Goal: Transaction & Acquisition: Download file/media

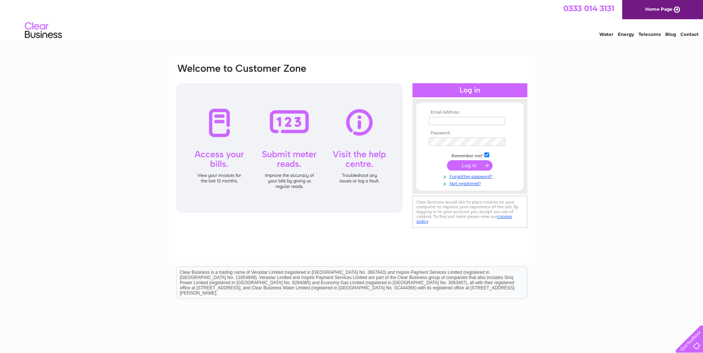
click at [468, 125] on td at bounding box center [470, 121] width 86 height 12
click at [468, 122] on input "text" at bounding box center [467, 121] width 77 height 9
paste input "corporatepurchaseledger@colliers.com"
type input "corporatepurchaseledger@colliers.com"
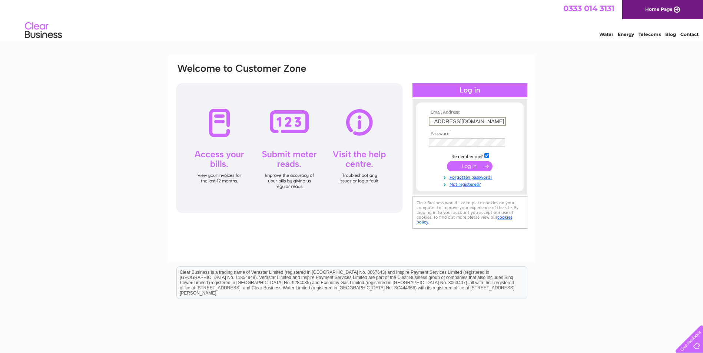
scroll to position [0, 0]
click at [485, 156] on input "checkbox" at bounding box center [486, 155] width 5 height 5
checkbox input "false"
click at [479, 163] on input "submit" at bounding box center [470, 165] width 46 height 10
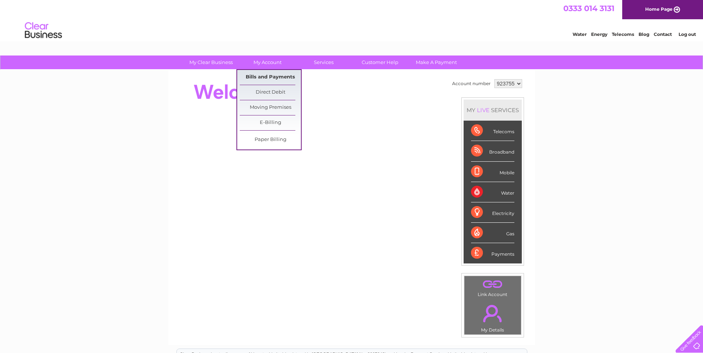
click at [276, 78] on link "Bills and Payments" at bounding box center [270, 77] width 61 height 15
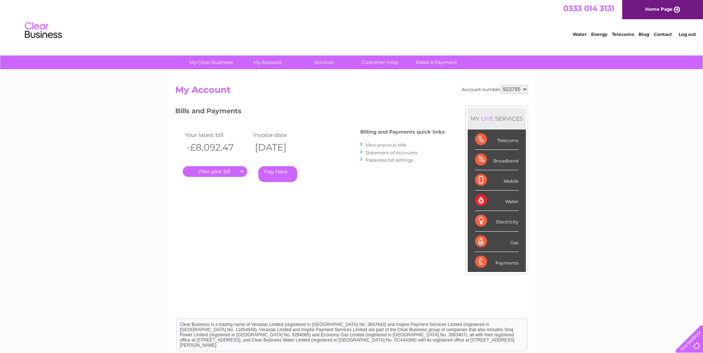
click at [394, 143] on link "View previous bills" at bounding box center [385, 145] width 41 height 6
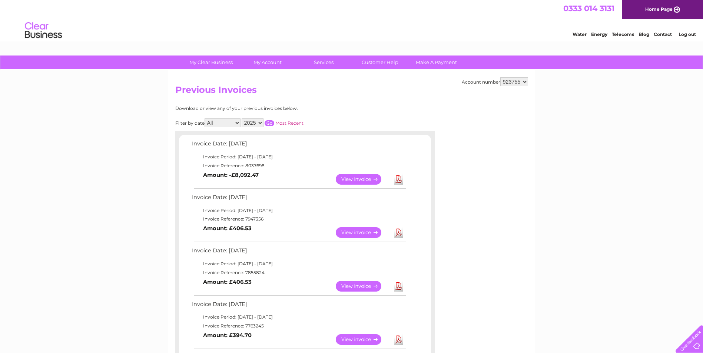
drag, startPoint x: 263, startPoint y: 219, endPoint x: 254, endPoint y: 221, distance: 9.3
click at [254, 221] on td "Invoice Reference: 7947356" at bounding box center [298, 219] width 217 height 9
drag, startPoint x: 254, startPoint y: 221, endPoint x: 296, endPoint y: 225, distance: 42.4
click at [296, 225] on td "View Download Amount: £406.53" at bounding box center [298, 233] width 217 height 18
click at [362, 228] on link "View" at bounding box center [363, 232] width 54 height 11
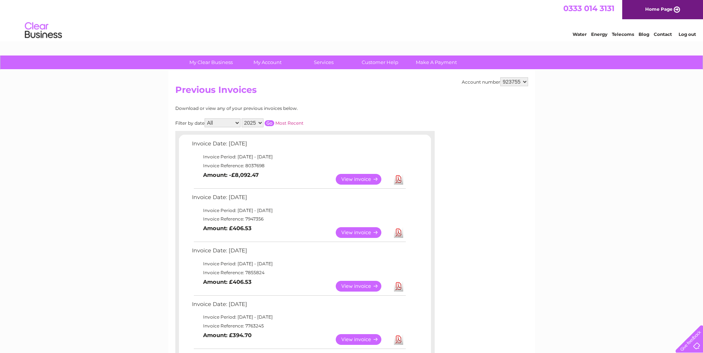
drag, startPoint x: 265, startPoint y: 219, endPoint x: 244, endPoint y: 220, distance: 21.1
click at [244, 220] on td "Invoice Reference: 7947356" at bounding box center [298, 219] width 217 height 9
copy td "7947356"
click at [286, 184] on td "View Download Amount: -£8,092.47" at bounding box center [298, 179] width 217 height 18
drag, startPoint x: 262, startPoint y: 165, endPoint x: 246, endPoint y: 167, distance: 16.8
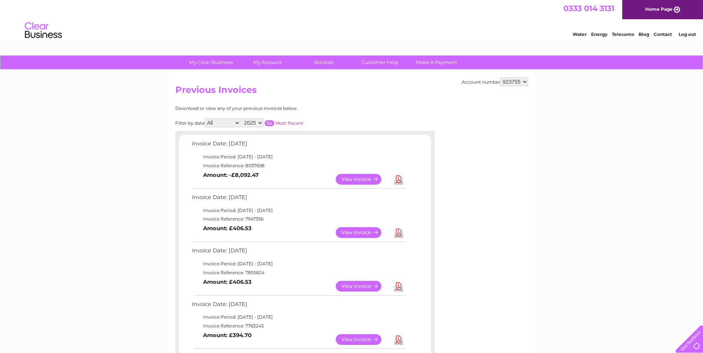
click at [246, 167] on td "Invoice Reference: 8037698" at bounding box center [298, 166] width 217 height 9
copy td "8037698"
click at [368, 179] on link "View" at bounding box center [363, 179] width 54 height 11
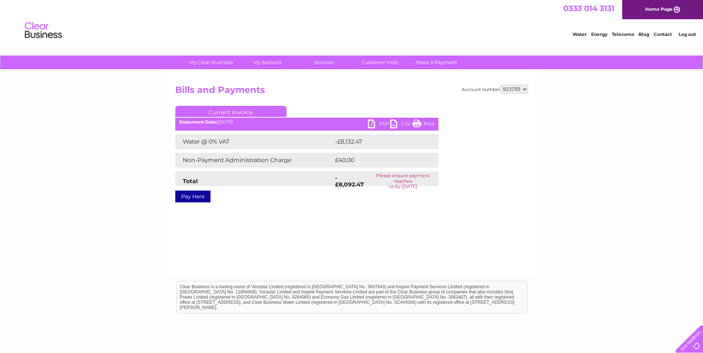
click at [373, 125] on link "PDF" at bounding box center [379, 125] width 22 height 11
